Goal: Task Accomplishment & Management: Manage account settings

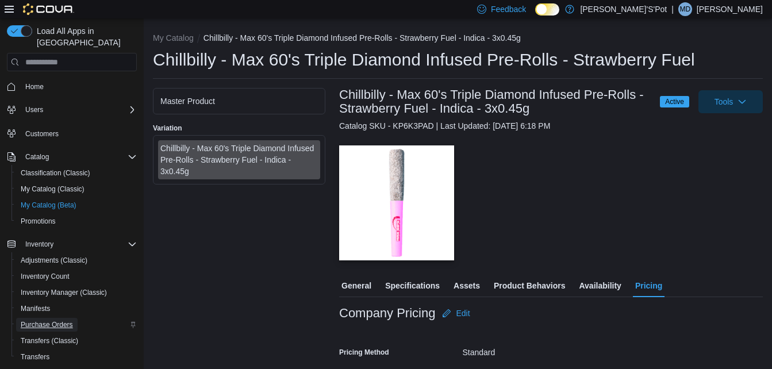
click at [59, 318] on span "Purchase Orders" at bounding box center [47, 325] width 52 height 14
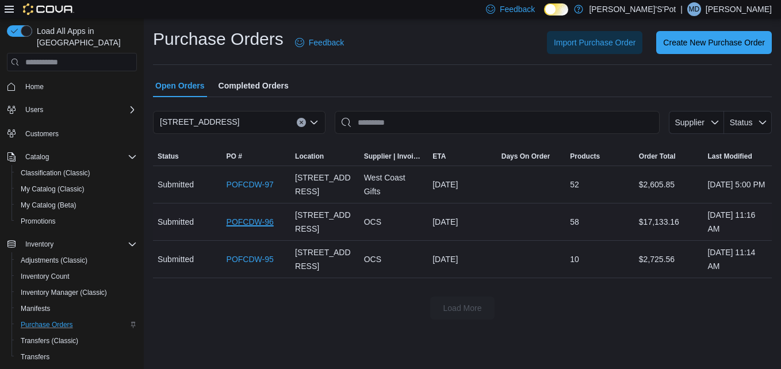
click at [249, 223] on link "POFCDW-96" at bounding box center [250, 222] width 47 height 14
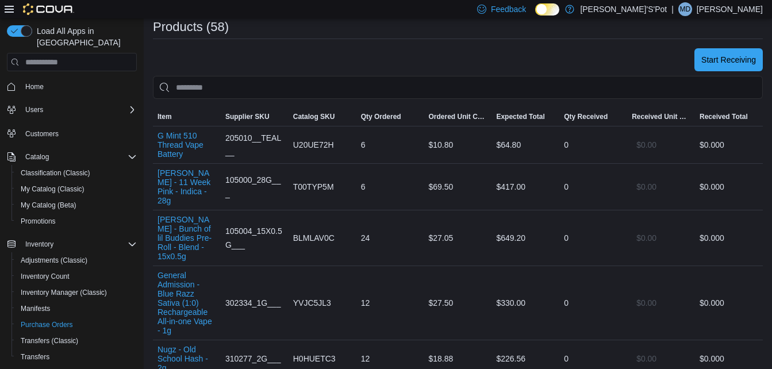
scroll to position [230, 0]
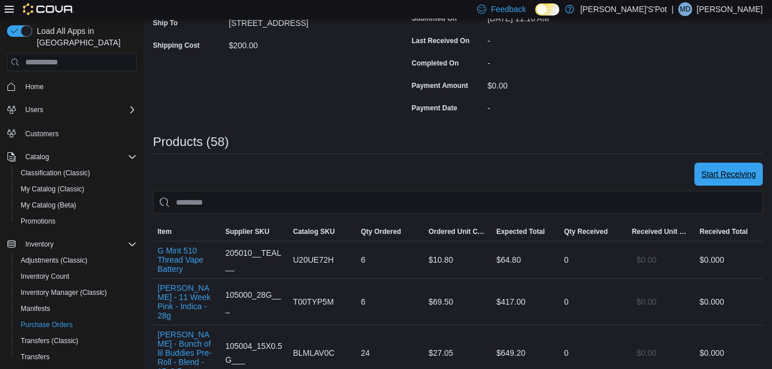
click at [730, 170] on span "Start Receiving" at bounding box center [728, 173] width 55 height 11
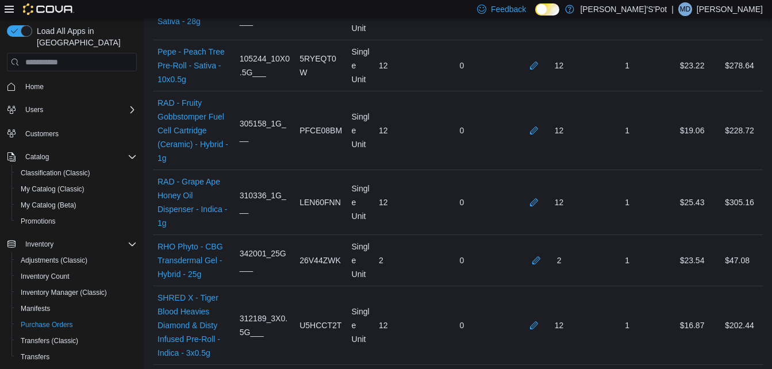
scroll to position [3738, 0]
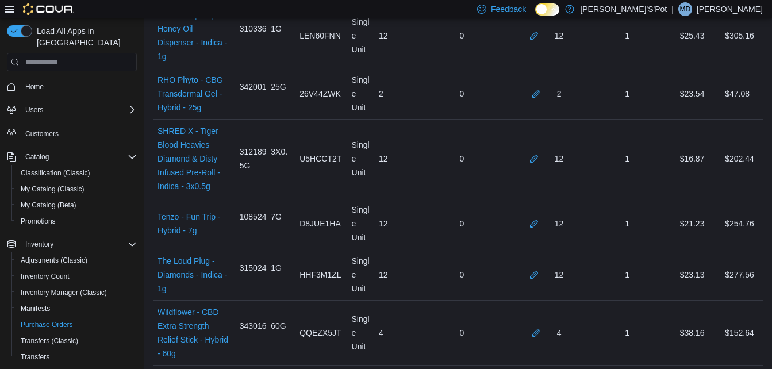
drag, startPoint x: 736, startPoint y: 208, endPoint x: 723, endPoint y: 208, distance: 12.6
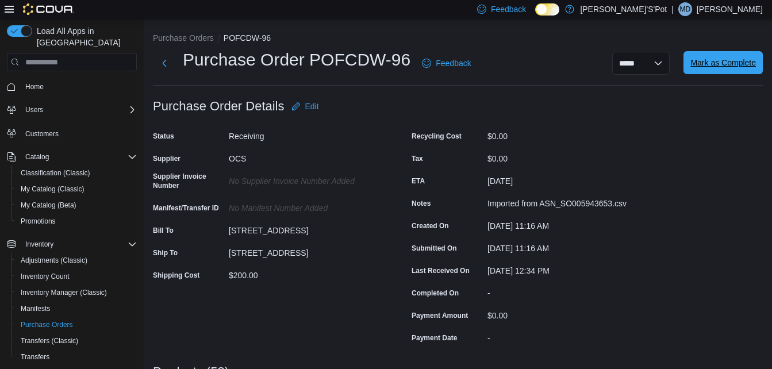
click at [741, 58] on span "Mark as Complete" at bounding box center [723, 62] width 66 height 11
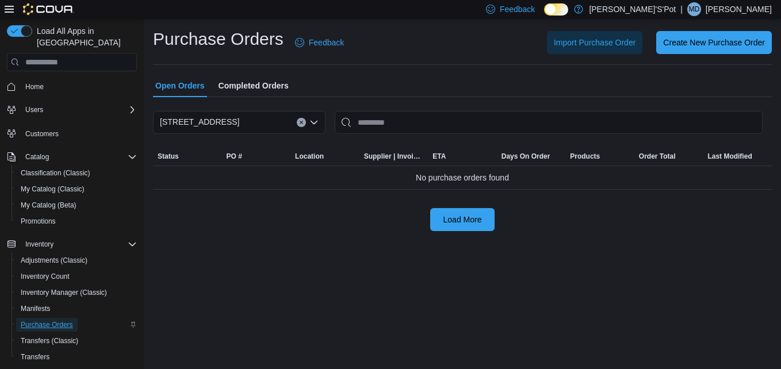
click at [54, 320] on span "Purchase Orders" at bounding box center [47, 324] width 52 height 9
click at [37, 82] on span "Home" at bounding box center [34, 86] width 18 height 9
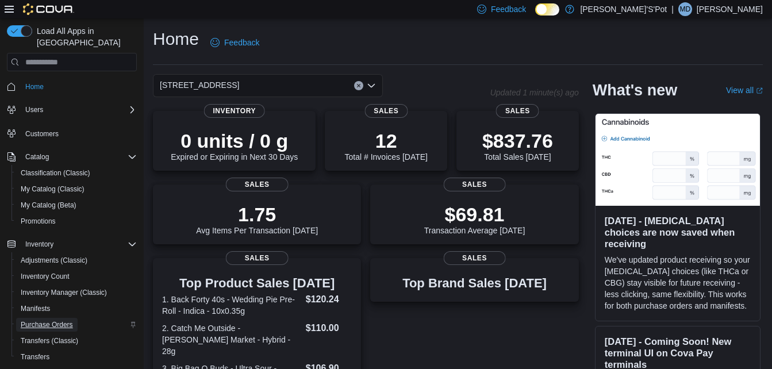
click at [68, 320] on span "Purchase Orders" at bounding box center [47, 324] width 52 height 9
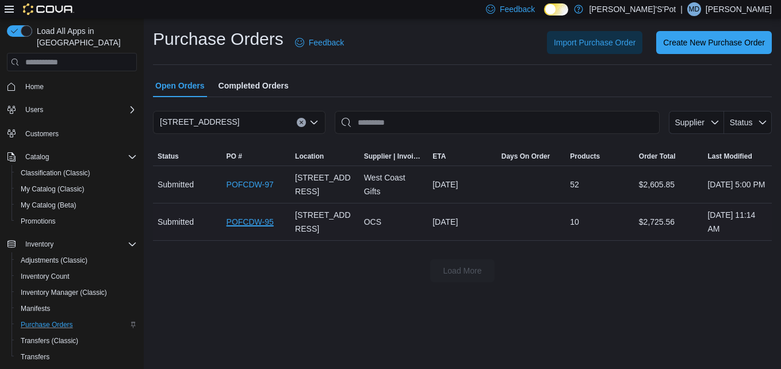
click at [255, 224] on link "POFCDW-95" at bounding box center [250, 222] width 47 height 14
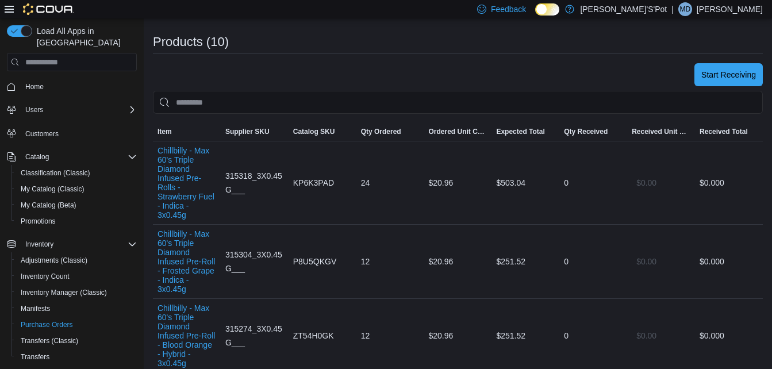
scroll to position [345, 0]
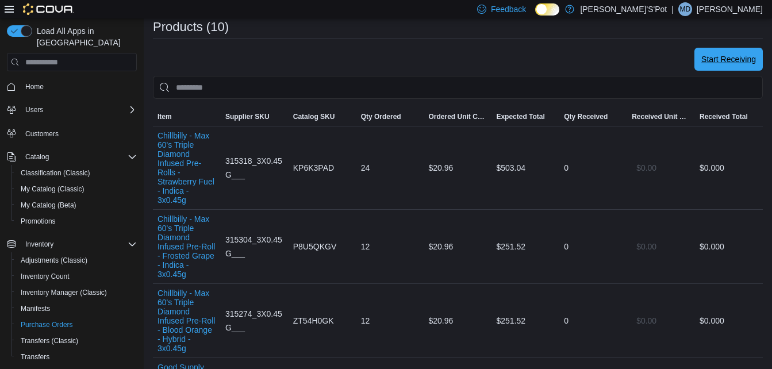
click at [753, 56] on span "Start Receiving" at bounding box center [728, 58] width 55 height 11
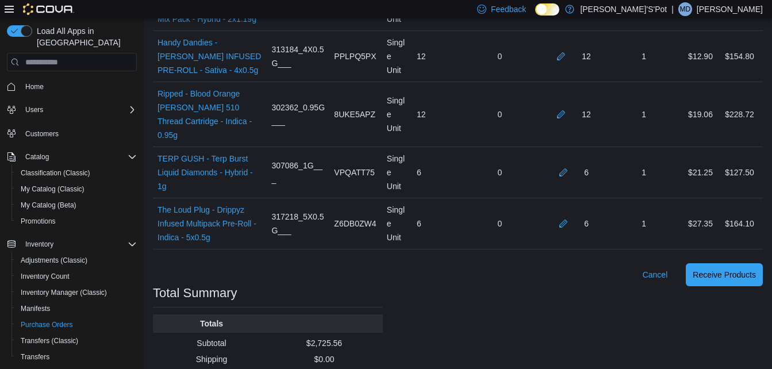
scroll to position [725, 0]
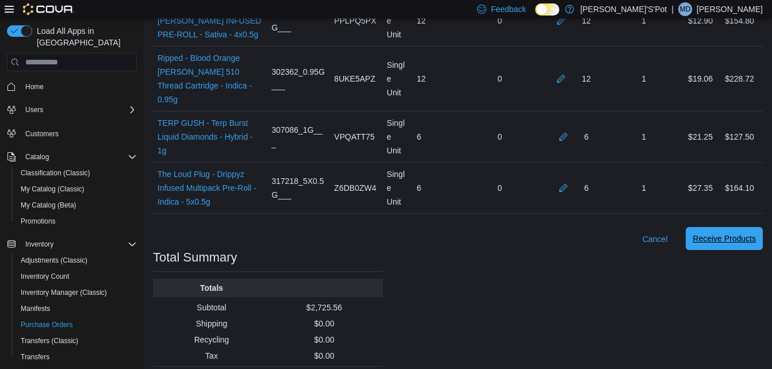
click at [735, 233] on span "Receive Products" at bounding box center [724, 238] width 63 height 11
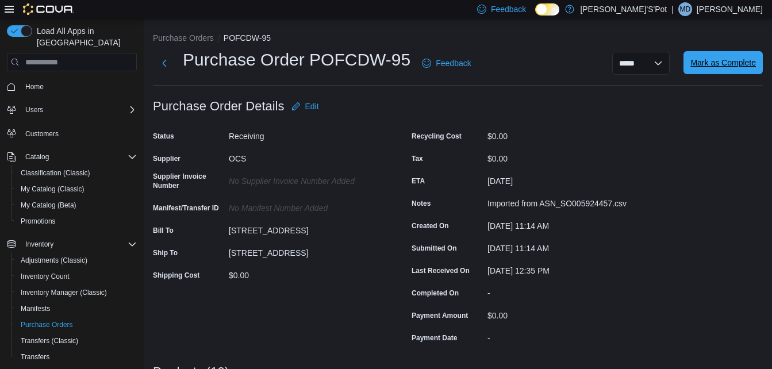
click at [715, 71] on span "Mark as Complete" at bounding box center [723, 62] width 66 height 23
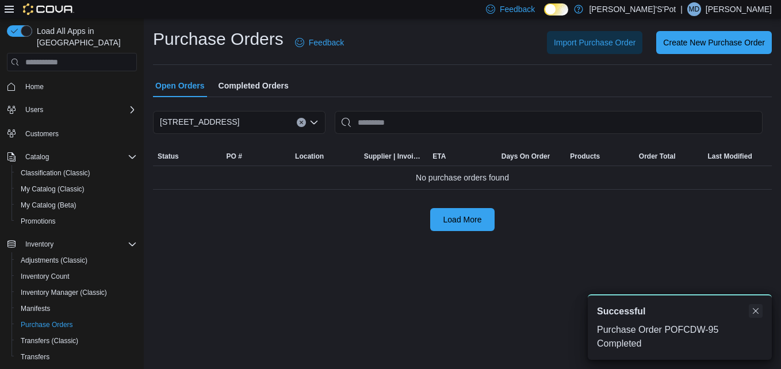
click at [755, 312] on button "Dismiss toast" at bounding box center [755, 311] width 14 height 14
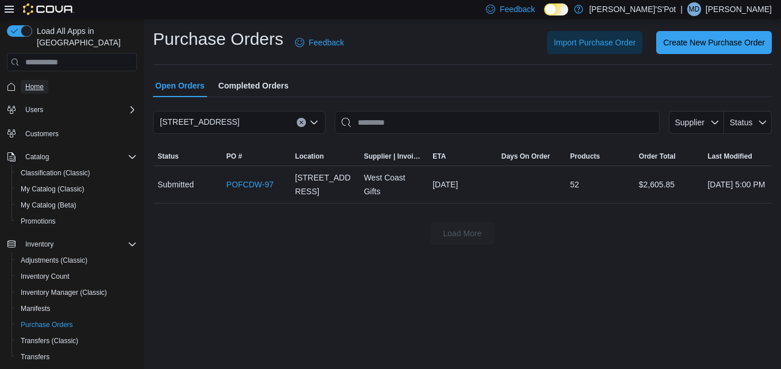
click at [33, 82] on span "Home" at bounding box center [34, 86] width 18 height 9
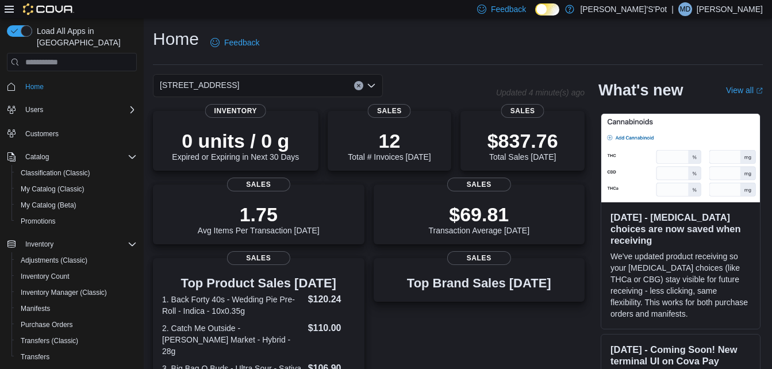
click at [74, 74] on nav "Home Users Customers Catalog Classification (Classic) My Catalog (Classic) My C…" at bounding box center [72, 238] width 130 height 328
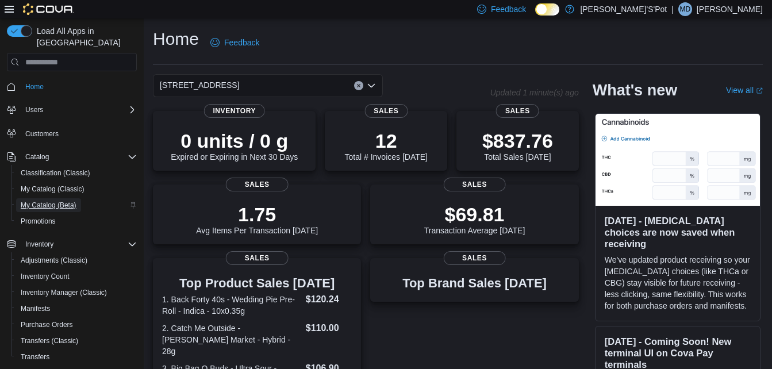
click at [60, 201] on span "My Catalog (Beta)" at bounding box center [49, 205] width 56 height 9
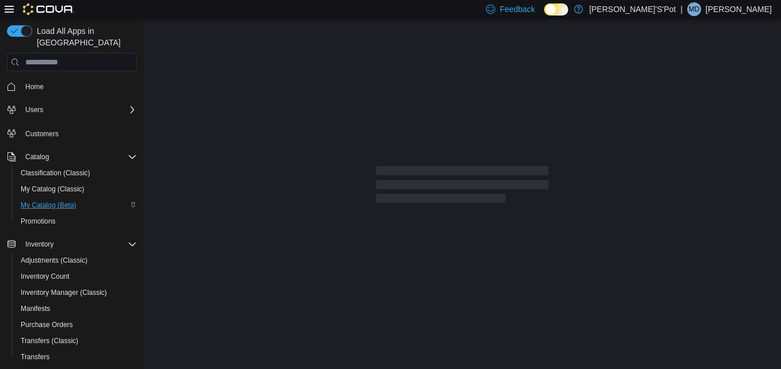
select select "**********"
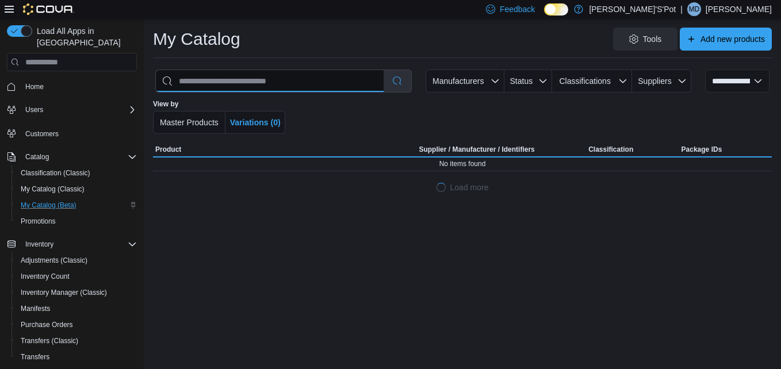
click at [322, 83] on input "search" at bounding box center [270, 81] width 228 height 22
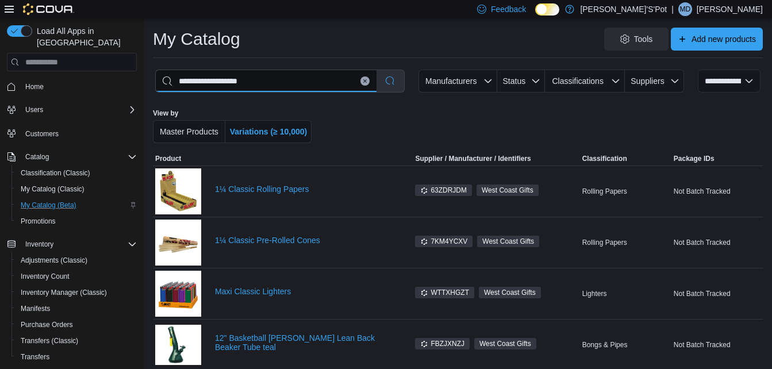
type input "**********"
select select "*********"
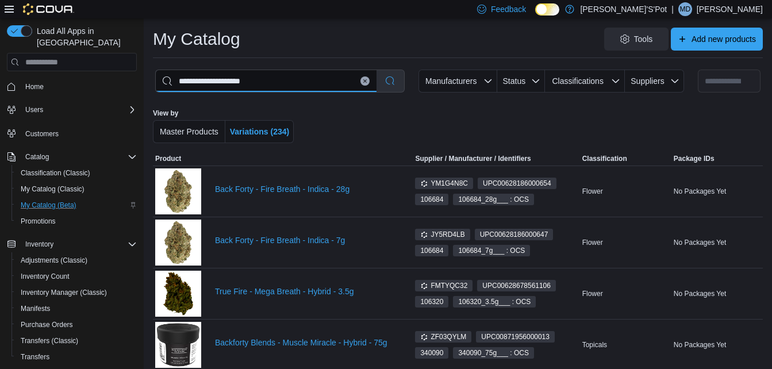
scroll to position [287, 0]
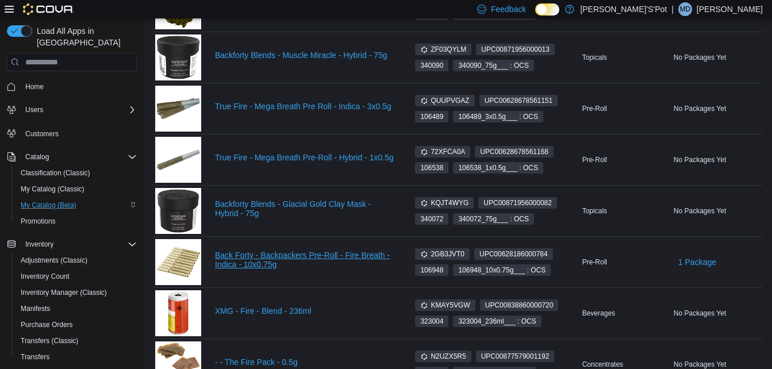
type input "**********"
click at [306, 257] on link "Back Forty - Backpackers Pre-Roll - Fire Breath - Indica - 10x0.75g" at bounding box center [304, 260] width 179 height 18
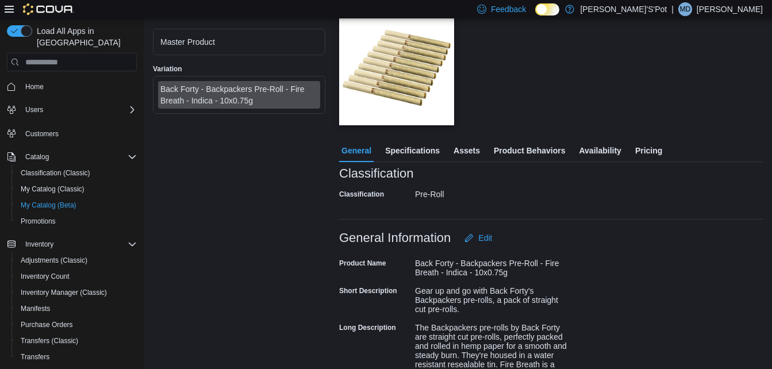
scroll to position [115, 0]
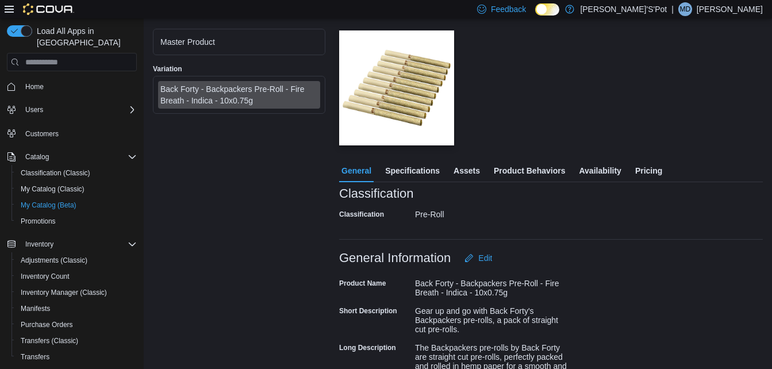
click at [650, 168] on span "Pricing" at bounding box center [648, 170] width 27 height 23
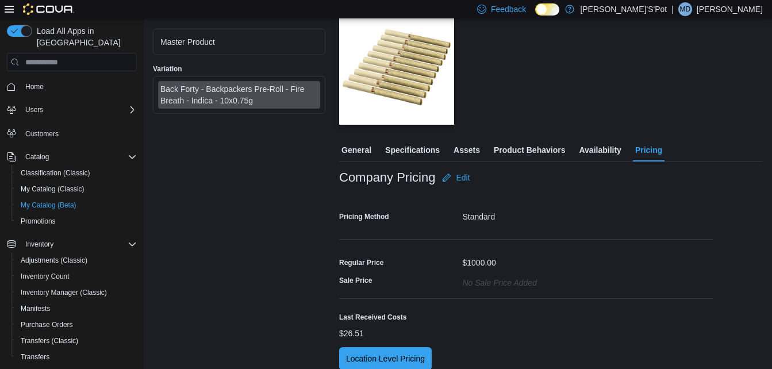
scroll to position [146, 0]
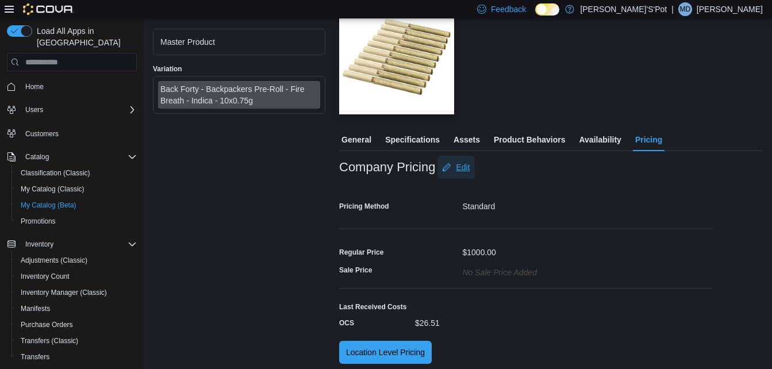
click at [463, 164] on span "Edit" at bounding box center [463, 167] width 14 height 11
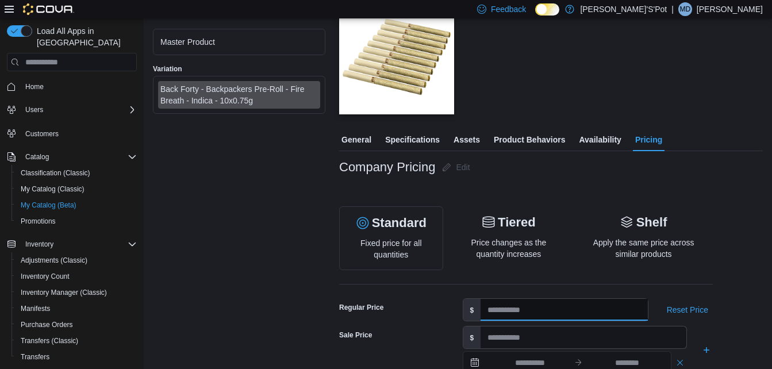
click at [529, 309] on input "****" at bounding box center [564, 310] width 167 height 22
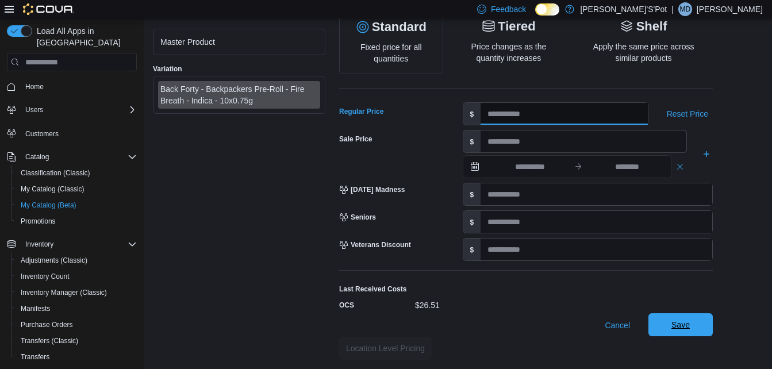
type input "*****"
click at [691, 331] on span "Save" at bounding box center [680, 324] width 51 height 23
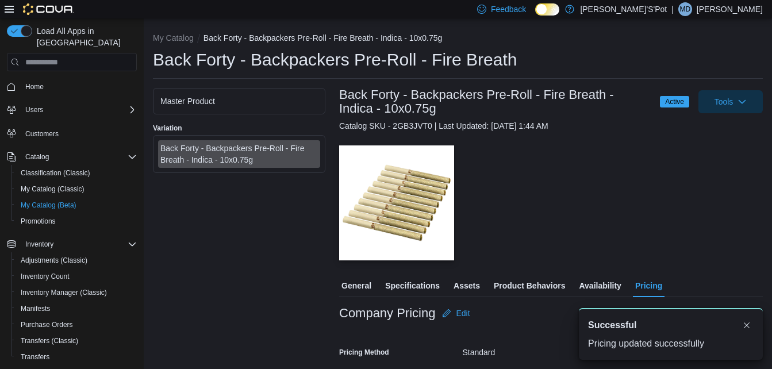
scroll to position [0, 0]
click at [746, 325] on button "Dismiss toast" at bounding box center [747, 325] width 14 height 14
